Goal: Task Accomplishment & Management: Use online tool/utility

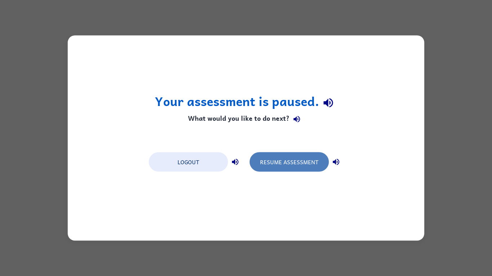
click at [279, 157] on button "Resume Assessment" at bounding box center [288, 162] width 79 height 19
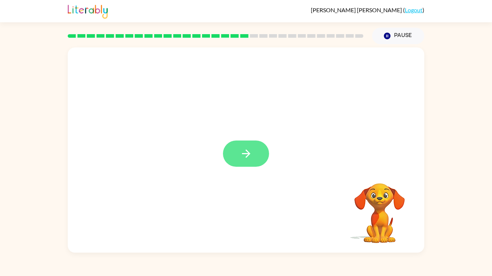
click at [248, 156] on icon "button" at bounding box center [246, 154] width 13 height 13
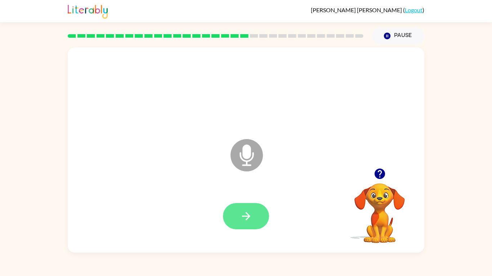
click at [245, 215] on icon "button" at bounding box center [246, 216] width 13 height 13
click at [249, 213] on icon "button" at bounding box center [246, 216] width 13 height 13
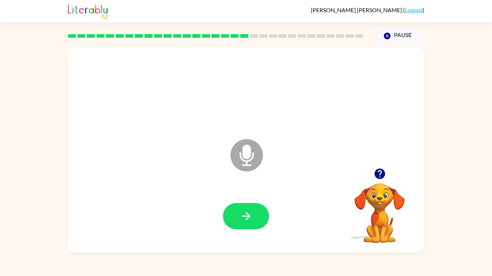
click at [249, 213] on icon "button" at bounding box center [246, 216] width 13 height 13
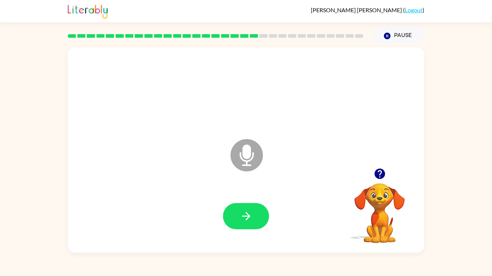
click at [249, 213] on icon "button" at bounding box center [246, 216] width 13 height 13
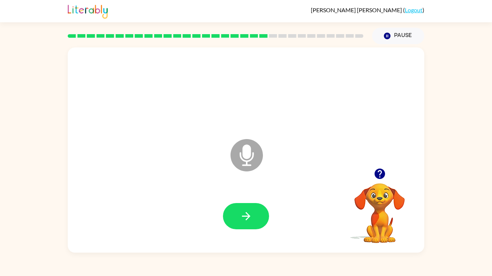
click at [249, 213] on icon "button" at bounding box center [246, 216] width 13 height 13
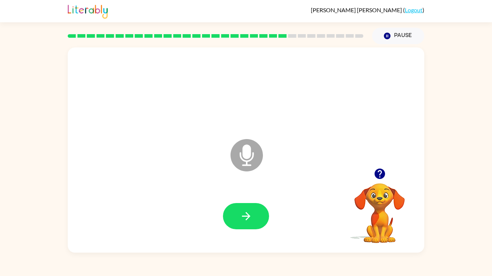
click at [249, 213] on icon "button" at bounding box center [246, 216] width 13 height 13
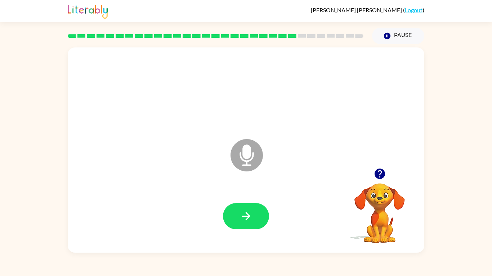
click at [249, 213] on icon "button" at bounding box center [246, 216] width 13 height 13
click at [285, 232] on div at bounding box center [246, 216] width 342 height 59
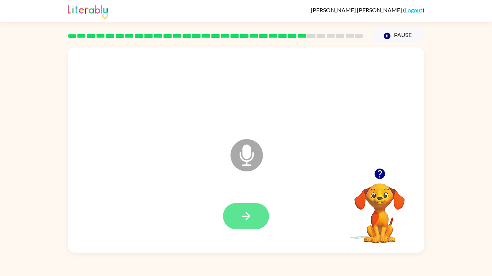
click at [253, 213] on button "button" at bounding box center [246, 216] width 46 height 26
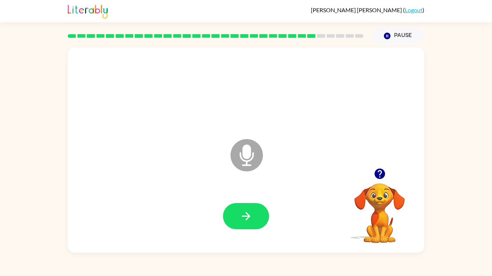
click at [253, 213] on button "button" at bounding box center [246, 216] width 46 height 26
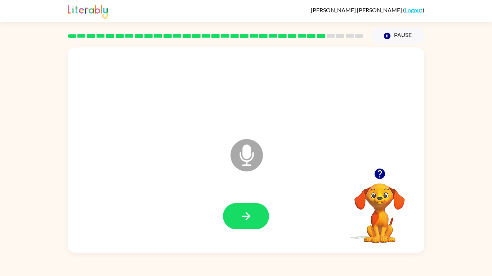
click at [253, 213] on button "button" at bounding box center [246, 216] width 46 height 26
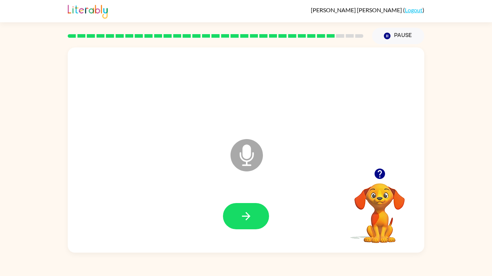
click at [253, 213] on button "button" at bounding box center [246, 216] width 46 height 26
click at [379, 179] on icon "button" at bounding box center [379, 174] width 13 height 13
click at [247, 226] on button "button" at bounding box center [246, 216] width 46 height 26
click at [247, 228] on button "button" at bounding box center [246, 216] width 46 height 26
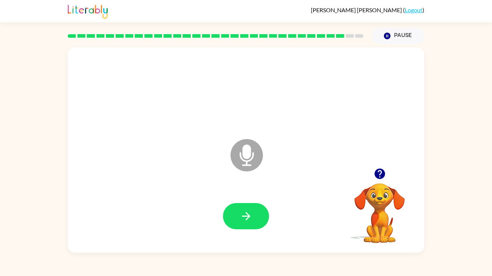
click at [247, 228] on button "button" at bounding box center [246, 216] width 46 height 26
click at [381, 172] on icon "button" at bounding box center [379, 174] width 13 height 13
click at [264, 215] on button "button" at bounding box center [246, 216] width 46 height 26
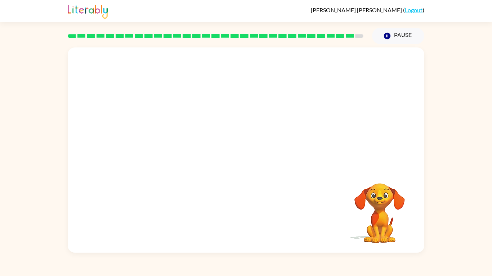
click at [264, 215] on div at bounding box center [246, 216] width 342 height 59
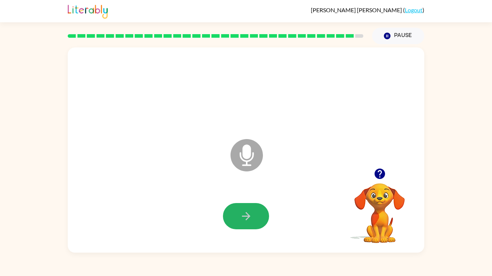
click at [264, 215] on button "button" at bounding box center [246, 216] width 46 height 26
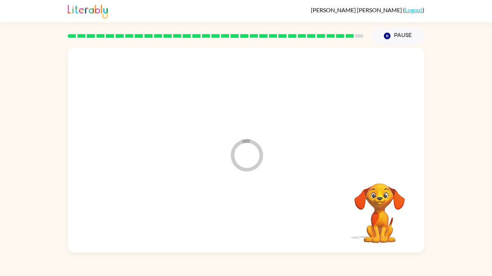
click at [264, 215] on div at bounding box center [246, 216] width 342 height 59
click at [264, 215] on div at bounding box center [246, 216] width 46 height 26
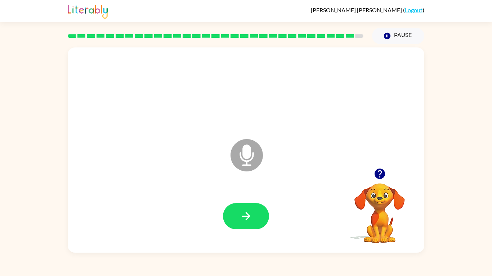
click at [264, 215] on button "button" at bounding box center [246, 216] width 46 height 26
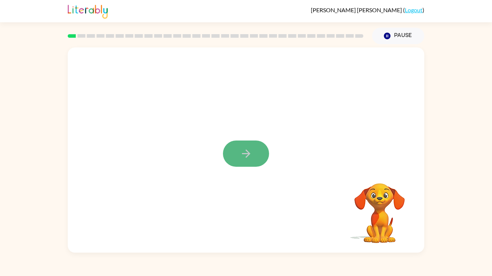
click at [247, 154] on icon "button" at bounding box center [246, 154] width 8 height 8
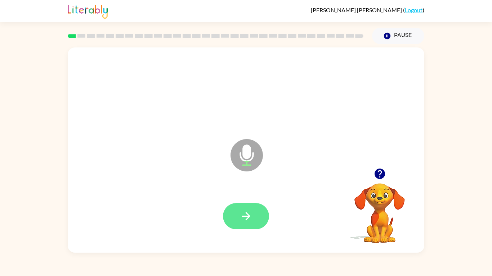
click at [265, 217] on button "button" at bounding box center [246, 216] width 46 height 26
click at [262, 224] on button "button" at bounding box center [246, 216] width 46 height 26
click at [255, 228] on button "button" at bounding box center [246, 216] width 46 height 26
click at [247, 162] on icon "Microphone The Microphone is here when it is your turn to talk" at bounding box center [283, 165] width 108 height 54
click at [254, 164] on icon at bounding box center [246, 155] width 32 height 32
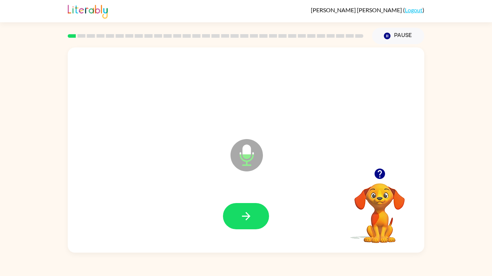
click at [250, 161] on icon "Microphone The Microphone is here when it is your turn to talk" at bounding box center [283, 165] width 108 height 54
click at [240, 219] on icon "button" at bounding box center [246, 216] width 13 height 13
click at [401, 36] on button "Pause Pause" at bounding box center [398, 36] width 52 height 17
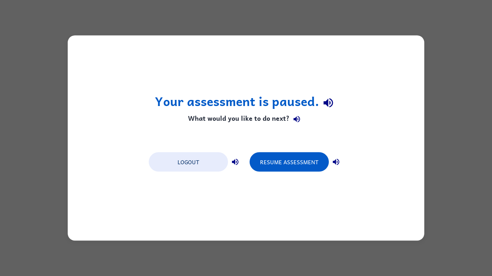
click at [303, 62] on div "Your assessment is paused. What would you like to do next? Logout Resume Assess…" at bounding box center [246, 139] width 356 height 206
click at [301, 155] on button "Resume Assessment" at bounding box center [288, 162] width 79 height 19
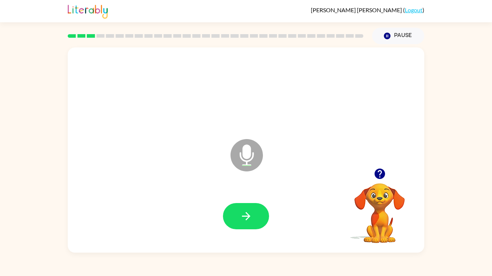
click at [384, 175] on icon "button" at bounding box center [379, 174] width 10 height 10
click at [259, 205] on button "button" at bounding box center [246, 216] width 46 height 26
click at [262, 216] on button "button" at bounding box center [246, 216] width 46 height 26
click at [254, 217] on button "button" at bounding box center [246, 216] width 46 height 26
click at [369, 175] on div at bounding box center [379, 174] width 72 height 18
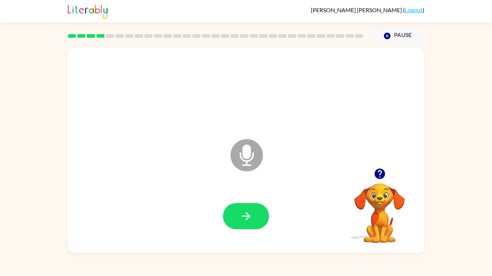
click at [373, 175] on icon "button" at bounding box center [379, 174] width 13 height 13
click at [256, 217] on button "button" at bounding box center [246, 216] width 46 height 26
click at [246, 207] on button "button" at bounding box center [246, 216] width 46 height 26
click at [376, 182] on button "button" at bounding box center [379, 174] width 18 height 18
click at [242, 222] on icon "button" at bounding box center [246, 216] width 13 height 13
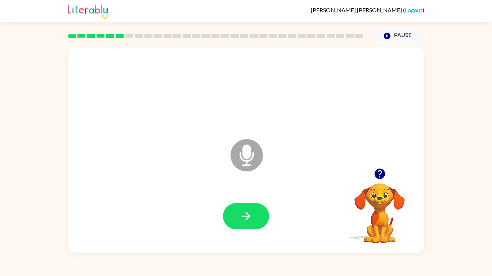
click at [242, 222] on icon "button" at bounding box center [246, 216] width 13 height 13
click at [245, 219] on icon "button" at bounding box center [246, 216] width 13 height 13
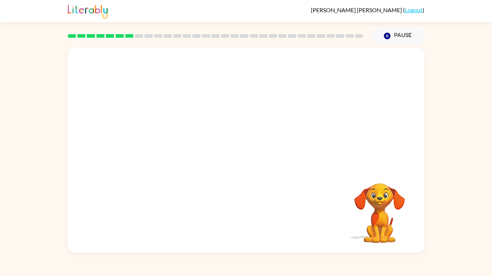
click at [245, 219] on div "Your browser must support playing .mp4 files to use Literably. Please try using…" at bounding box center [246, 151] width 356 height 206
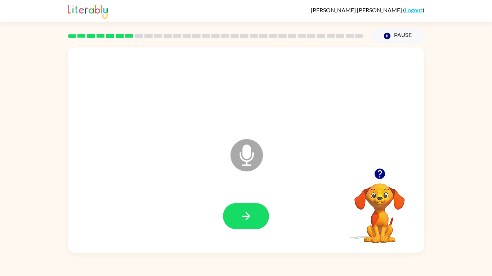
click at [382, 175] on icon "button" at bounding box center [379, 174] width 10 height 10
click at [260, 227] on button "button" at bounding box center [246, 216] width 46 height 26
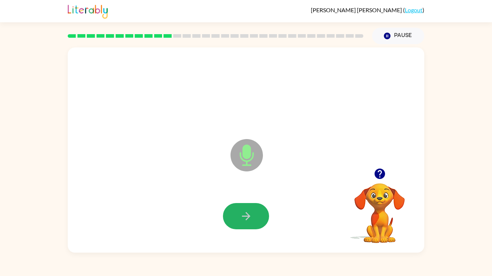
click at [260, 227] on button "button" at bounding box center [246, 216] width 46 height 26
click at [260, 226] on button "button" at bounding box center [246, 216] width 46 height 26
click at [273, 204] on div at bounding box center [246, 216] width 342 height 59
click at [251, 220] on icon "button" at bounding box center [246, 216] width 13 height 13
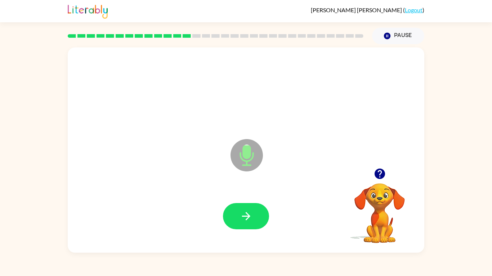
click at [251, 220] on icon "button" at bounding box center [246, 216] width 13 height 13
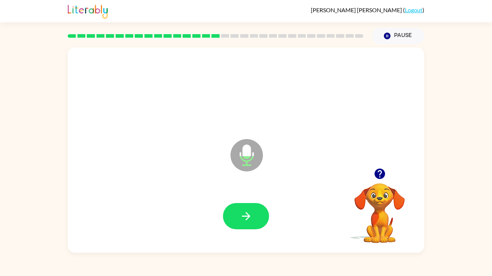
click at [251, 220] on icon "button" at bounding box center [246, 216] width 13 height 13
click at [245, 221] on icon "button" at bounding box center [246, 216] width 13 height 13
click at [259, 216] on button "button" at bounding box center [246, 216] width 46 height 26
click at [258, 216] on button "button" at bounding box center [246, 216] width 46 height 26
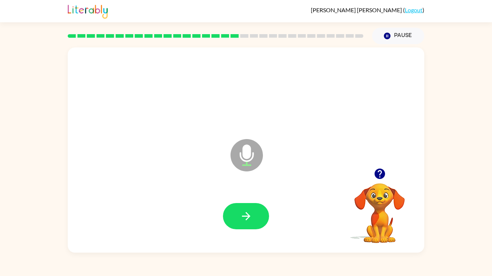
click at [258, 216] on button "button" at bounding box center [246, 216] width 46 height 26
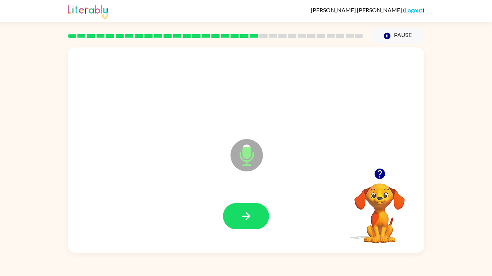
click at [258, 216] on button "button" at bounding box center [246, 216] width 46 height 26
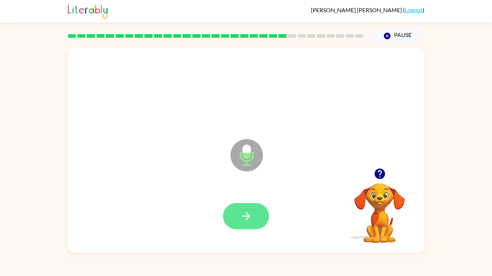
click at [237, 223] on button "button" at bounding box center [246, 216] width 46 height 26
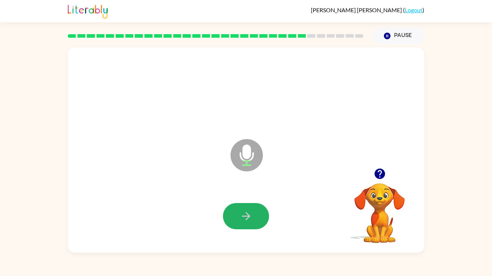
click at [237, 223] on button "button" at bounding box center [246, 216] width 46 height 26
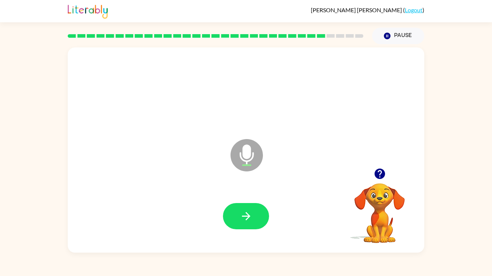
click at [381, 170] on icon "button" at bounding box center [379, 174] width 10 height 10
click at [240, 216] on icon "button" at bounding box center [246, 216] width 13 height 13
click at [240, 217] on icon "button" at bounding box center [246, 216] width 13 height 13
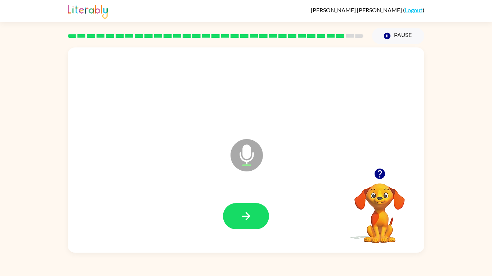
click at [240, 217] on icon "button" at bounding box center [246, 216] width 13 height 13
